Goal: Task Accomplishment & Management: Complete application form

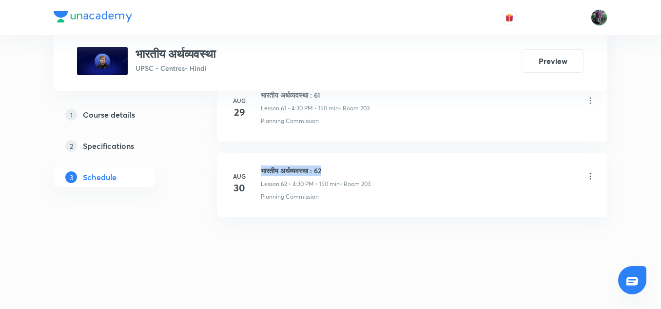
drag, startPoint x: 262, startPoint y: 170, endPoint x: 349, endPoint y: 169, distance: 86.8
click at [349, 169] on h6 "भारतीय अर्थव्यवस्था : 62" at bounding box center [316, 170] width 110 height 10
copy h6 "भारतीय अर्थव्यवस्था : 62"
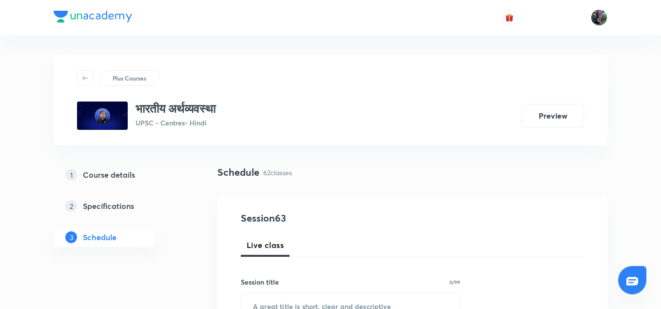
scroll to position [134, 0]
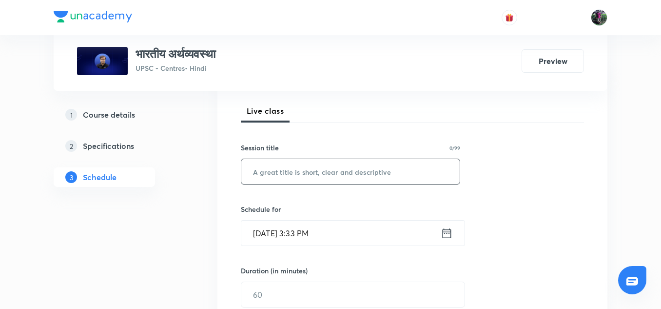
click at [285, 173] on input "text" at bounding box center [350, 171] width 218 height 25
paste input "भारतीय अर्थव्यवस्था : 62"
type input "भारतीय अर्थव्यवस्था : 63"
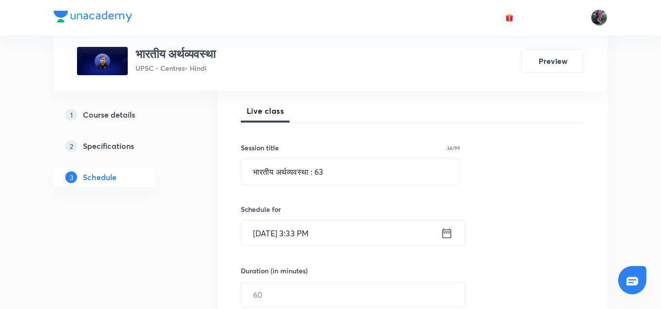
click at [283, 236] on input "Aug 31, 2025, 3:33 PM" at bounding box center [340, 232] width 199 height 25
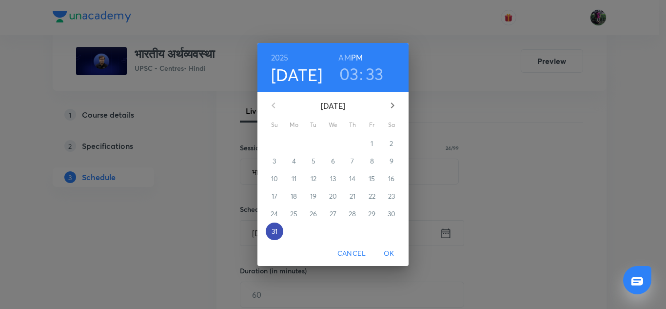
click at [274, 226] on p "31" at bounding box center [275, 231] width 6 height 10
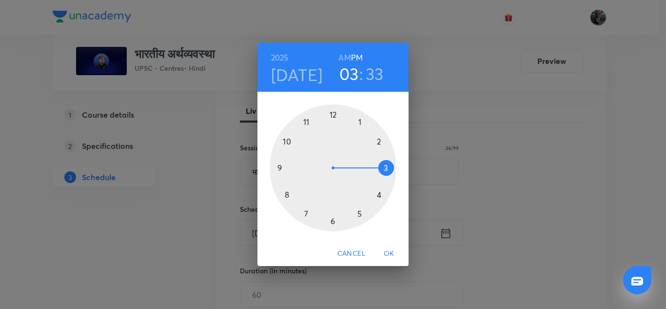
click at [379, 194] on div at bounding box center [333, 167] width 127 height 127
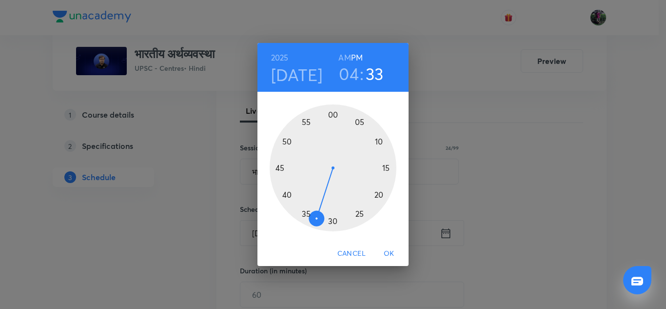
click at [333, 219] on div at bounding box center [333, 167] width 127 height 127
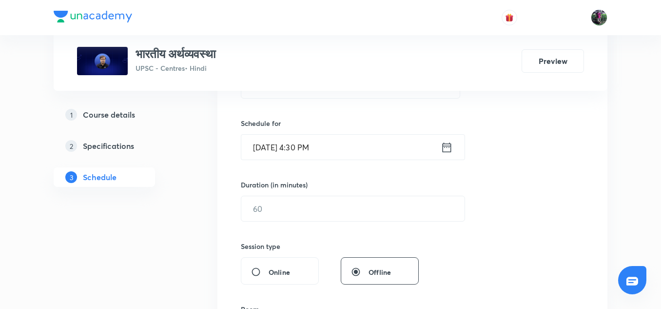
scroll to position [260, 0]
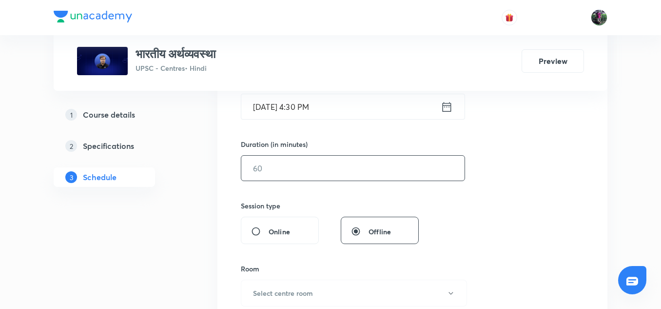
click at [271, 166] on input "text" at bounding box center [352, 168] width 223 height 25
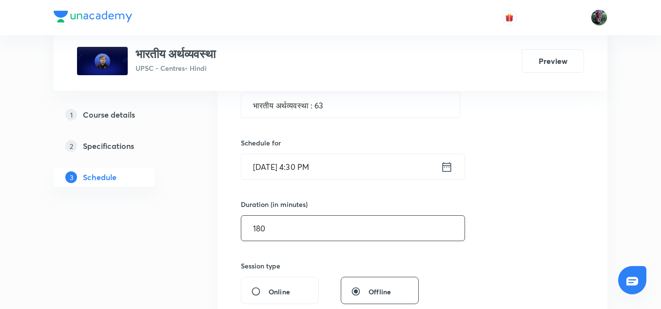
scroll to position [200, 0]
type input "180"
click at [309, 165] on input "Aug 31, 2025, 4:30 PM" at bounding box center [340, 167] width 199 height 25
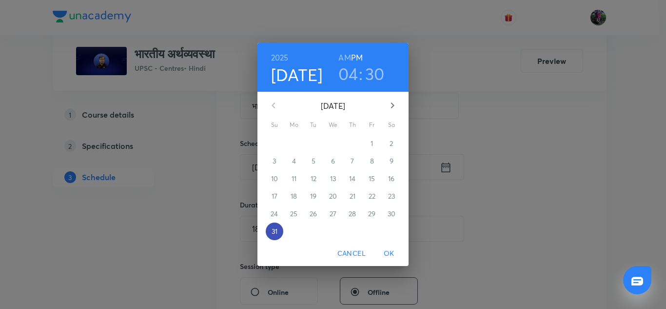
click at [275, 227] on p "31" at bounding box center [275, 231] width 6 height 10
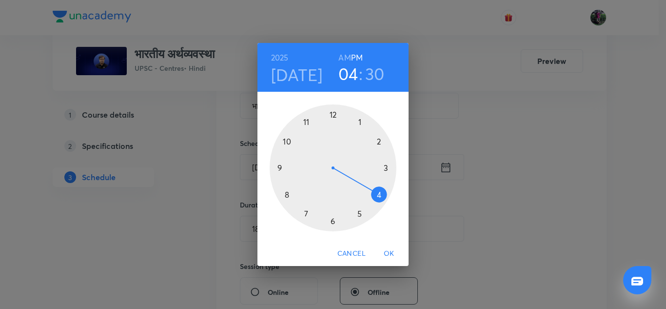
click at [379, 193] on div at bounding box center [333, 167] width 127 height 127
click at [332, 113] on div at bounding box center [333, 167] width 127 height 127
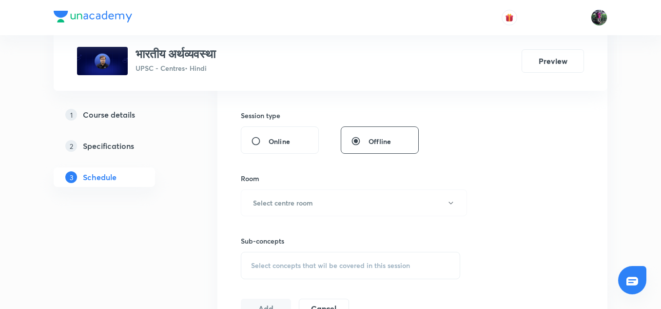
scroll to position [393, 0]
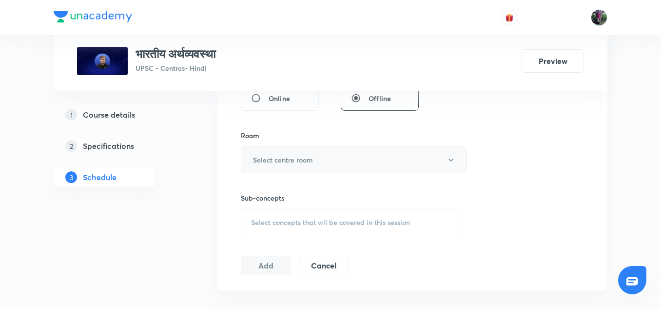
click at [289, 156] on h6 "Select centre room" at bounding box center [283, 160] width 60 height 10
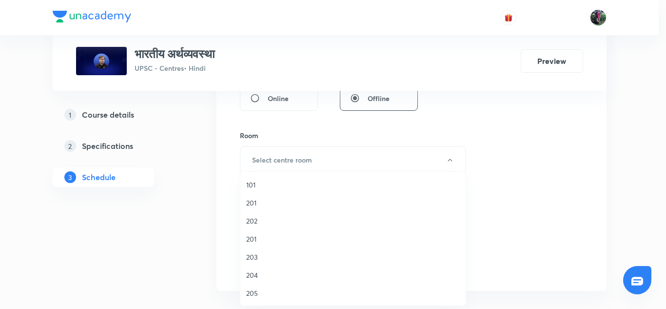
click at [252, 254] on span "203" at bounding box center [353, 257] width 214 height 10
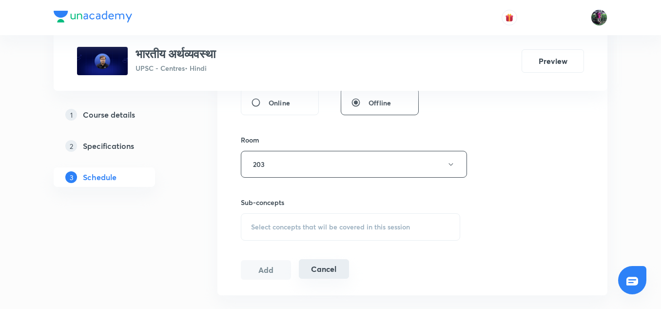
scroll to position [389, 0]
click at [272, 163] on button "203" at bounding box center [354, 164] width 226 height 27
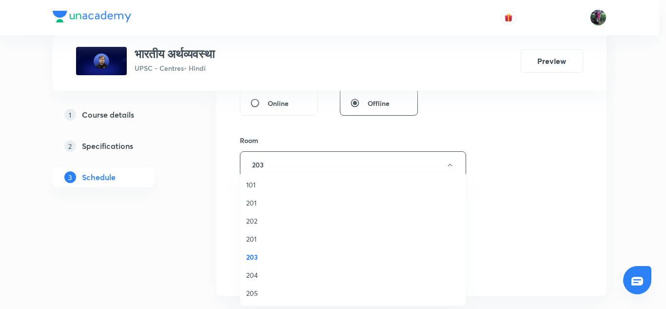
click at [249, 238] on span "201" at bounding box center [353, 239] width 214 height 10
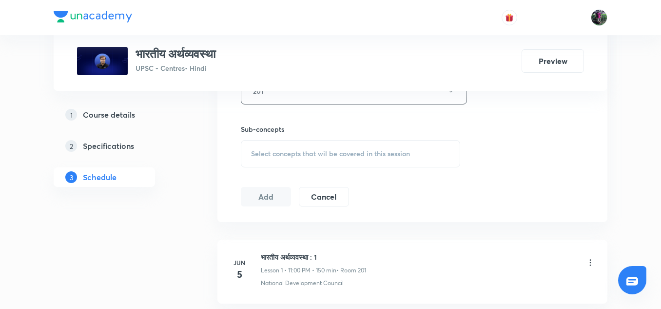
scroll to position [463, 0]
click at [339, 148] on div "Select concepts that wil be covered in this session" at bounding box center [350, 152] width 219 height 27
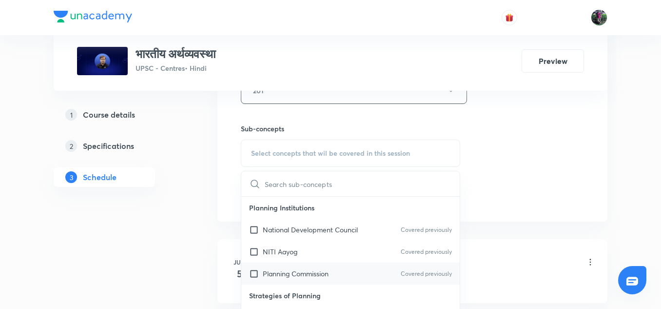
click at [290, 270] on p "Planning Commission" at bounding box center [296, 273] width 66 height 10
checkbox input "true"
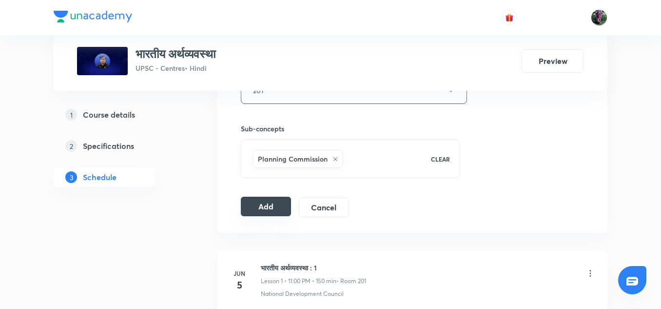
click at [266, 206] on button "Add" at bounding box center [266, 206] width 50 height 20
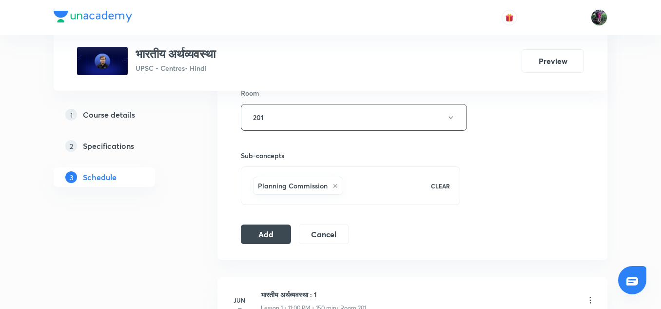
scroll to position [435, 0]
click at [265, 232] on button "Add" at bounding box center [266, 234] width 50 height 20
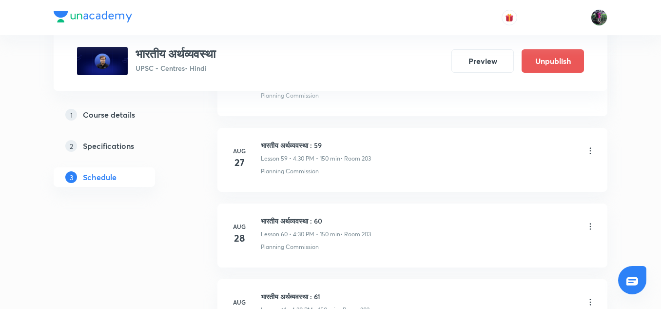
scroll to position [4956, 0]
